Goal: Task Accomplishment & Management: Complete application form

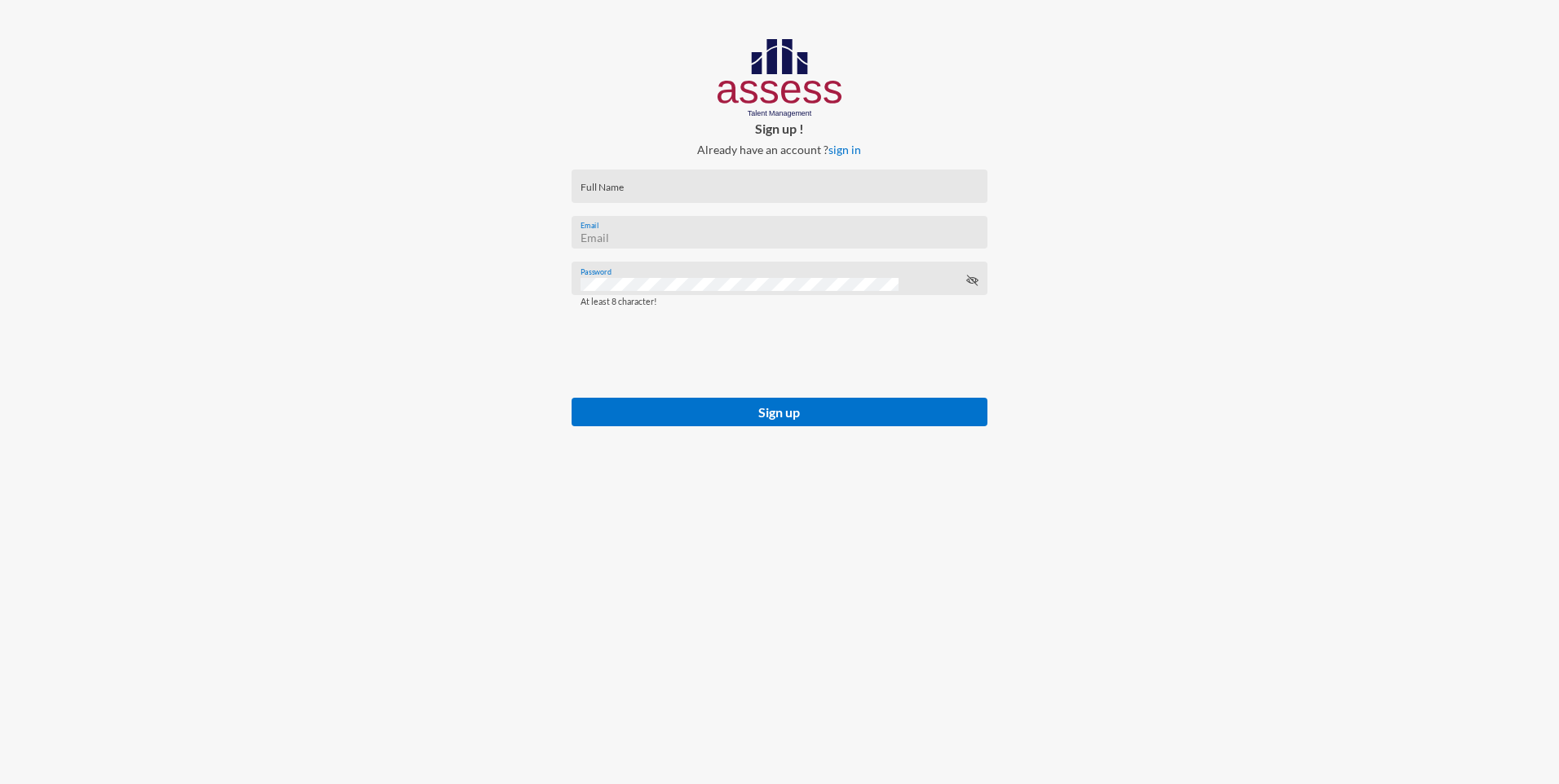
type input "[EMAIL_ADDRESS][DOMAIN_NAME]"
click at [977, 280] on icon at bounding box center [972, 280] width 13 height 13
click at [972, 280] on icon at bounding box center [972, 280] width 13 height 13
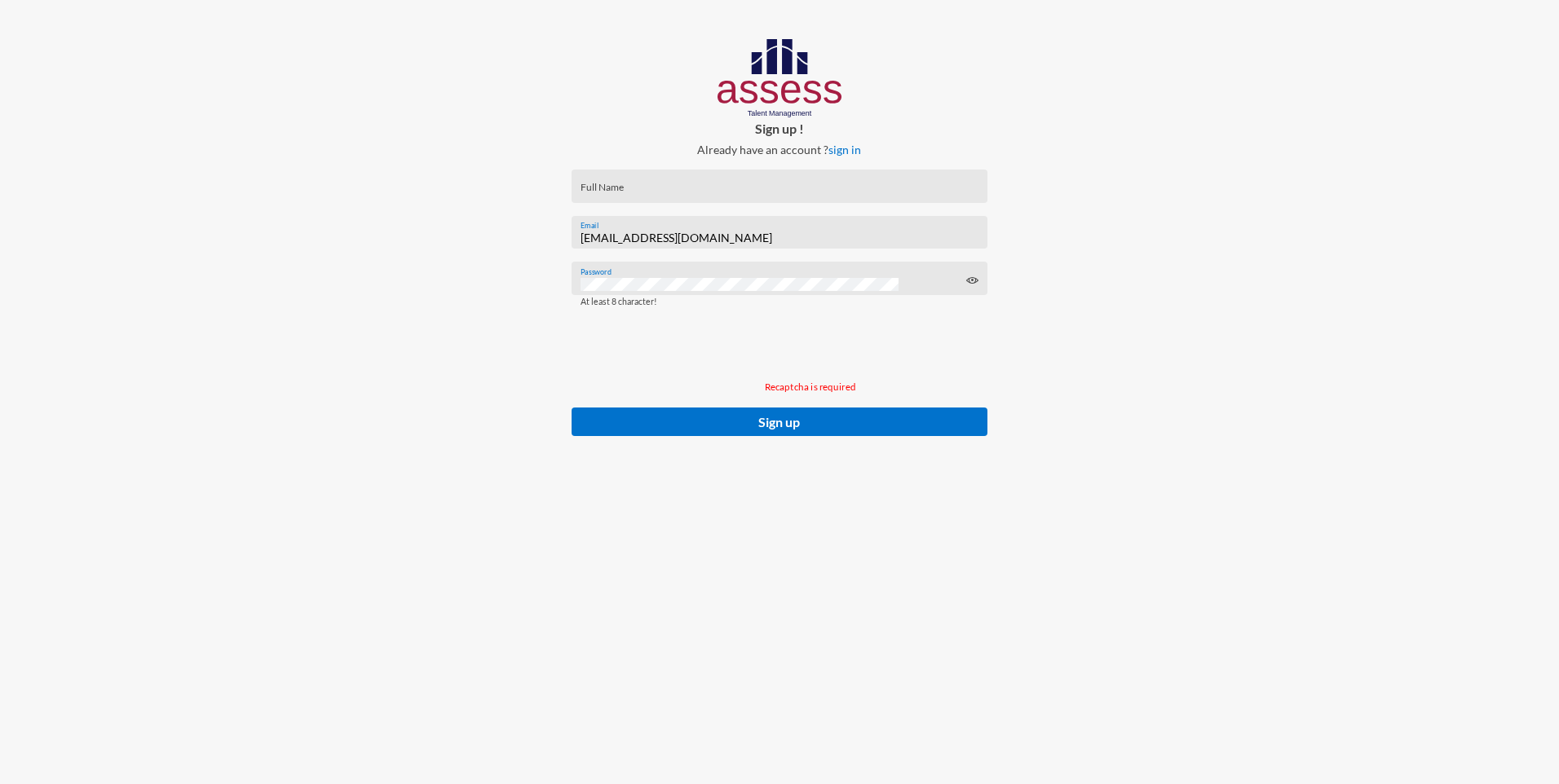
click at [971, 284] on icon at bounding box center [972, 280] width 13 height 13
click at [695, 163] on form "Full Name Email Password At least 8 character! Recaptcha is required Sign up" at bounding box center [779, 313] width 441 height 313
click at [671, 181] on div "Full Name" at bounding box center [779, 190] width 398 height 24
type input "[PERSON_NAME]"
click at [657, 221] on div "Email" at bounding box center [779, 232] width 415 height 33
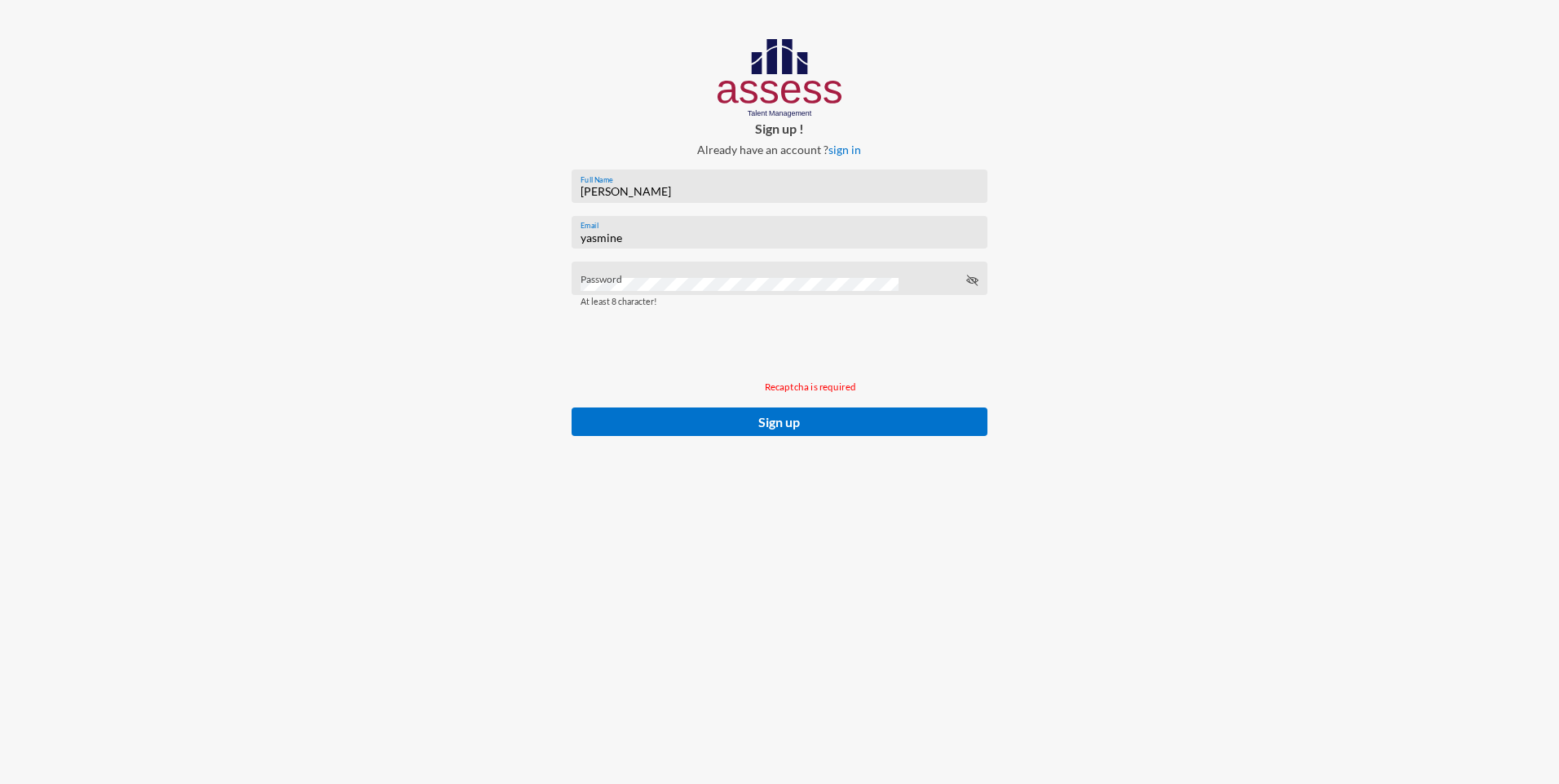
type input "[EMAIL_ADDRESS][DOMAIN_NAME]"
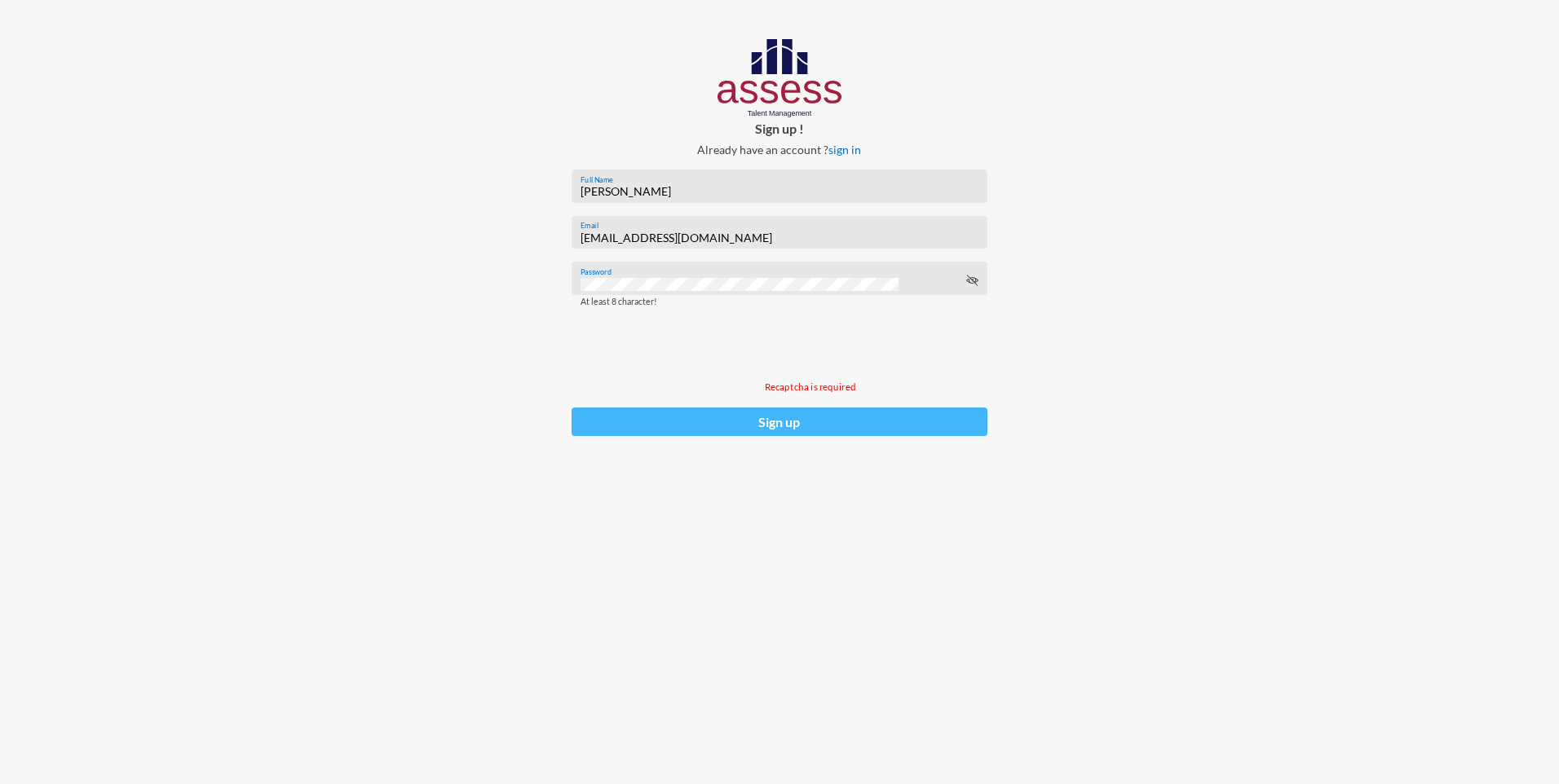
click at [776, 429] on button "Sign up" at bounding box center [779, 422] width 415 height 29
click at [789, 426] on button "Sign up" at bounding box center [779, 422] width 415 height 29
click at [794, 436] on button "Sign up" at bounding box center [779, 422] width 415 height 29
click at [795, 419] on button "Sign up" at bounding box center [779, 422] width 415 height 29
click at [795, 418] on button "Sign up" at bounding box center [779, 422] width 415 height 29
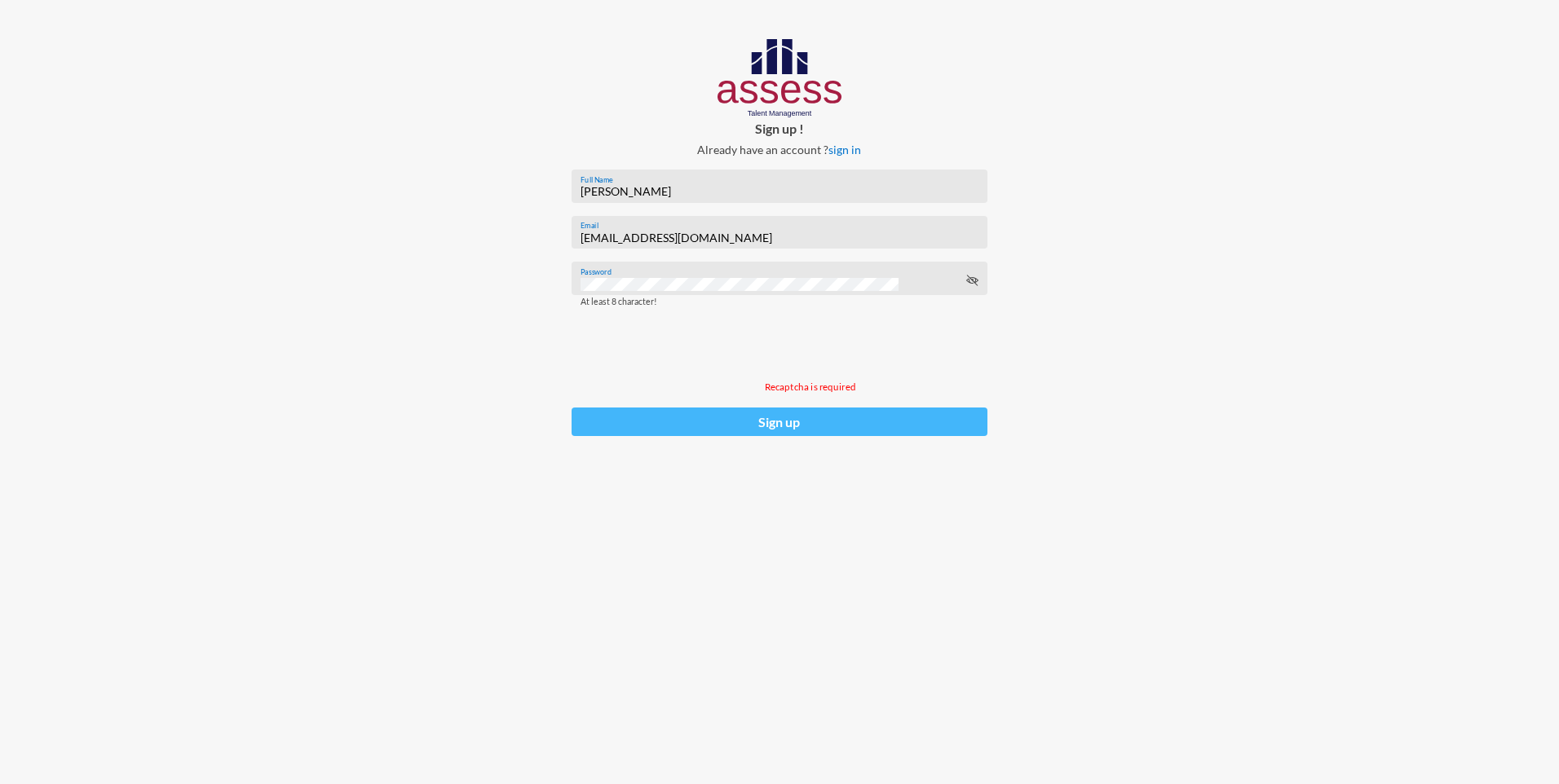
click at [795, 418] on button "Sign up" at bounding box center [779, 422] width 415 height 29
